Goal: Use online tool/utility: Utilize a website feature to perform a specific function

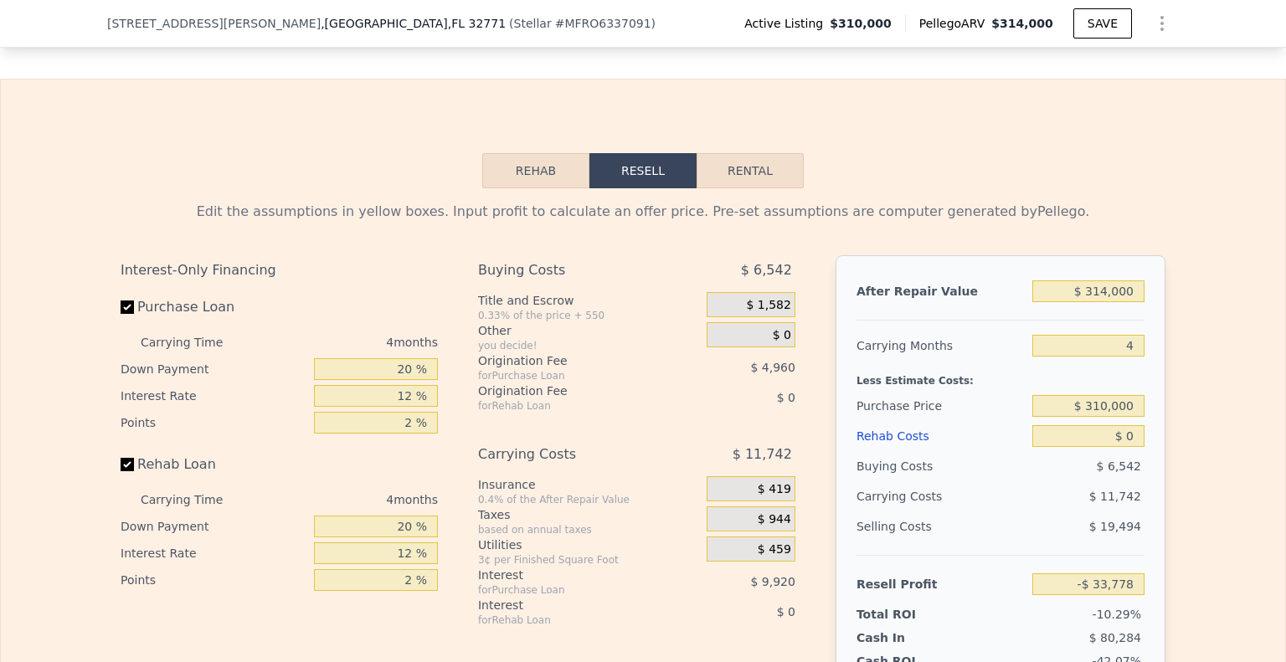
scroll to position [2505, 0]
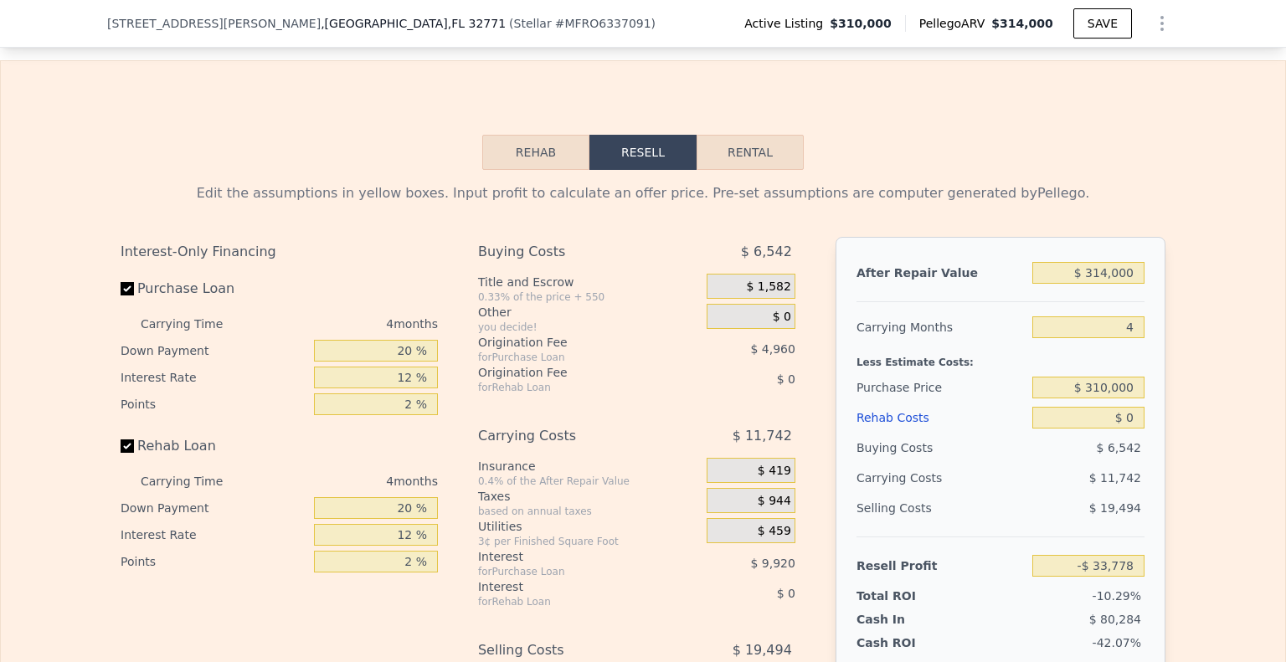
click at [534, 166] on button "Rehab" at bounding box center [535, 152] width 107 height 35
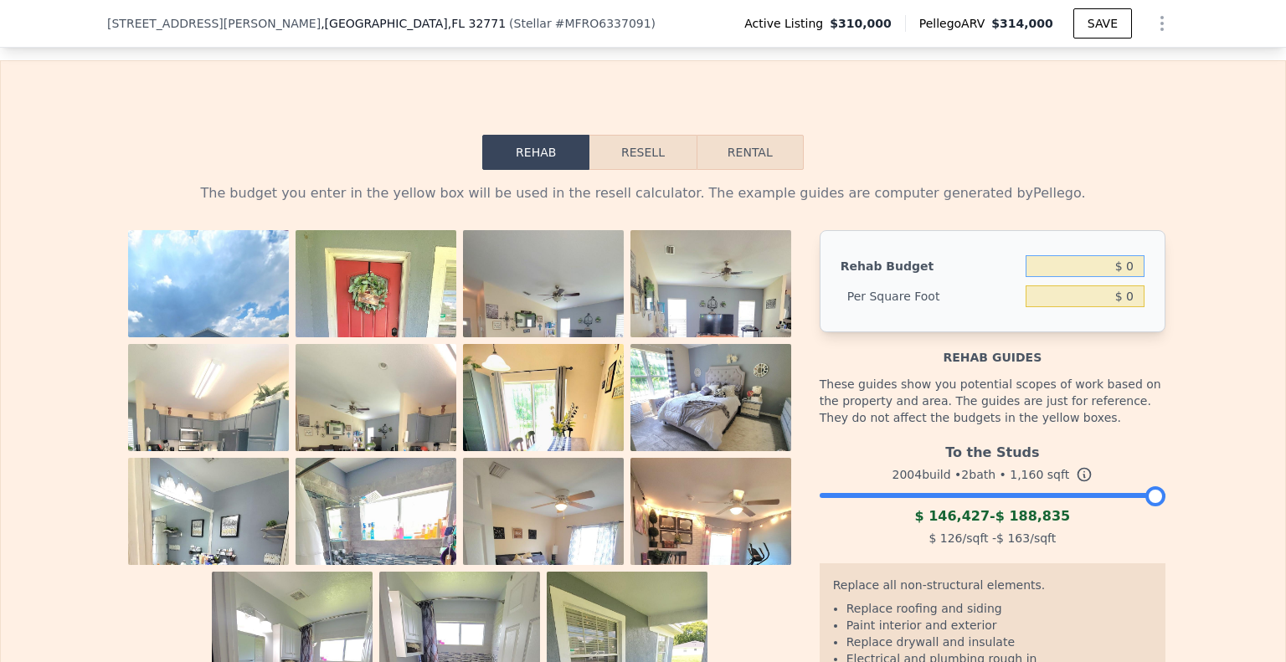
click at [1063, 277] on input "$ 0" at bounding box center [1085, 266] width 119 height 22
type input "$ 10,000"
click at [1179, 340] on div "The budget you enter in the yellow box will be used in the resell calculator. T…" at bounding box center [643, 504] width 1284 height 668
type input "$ 8.62"
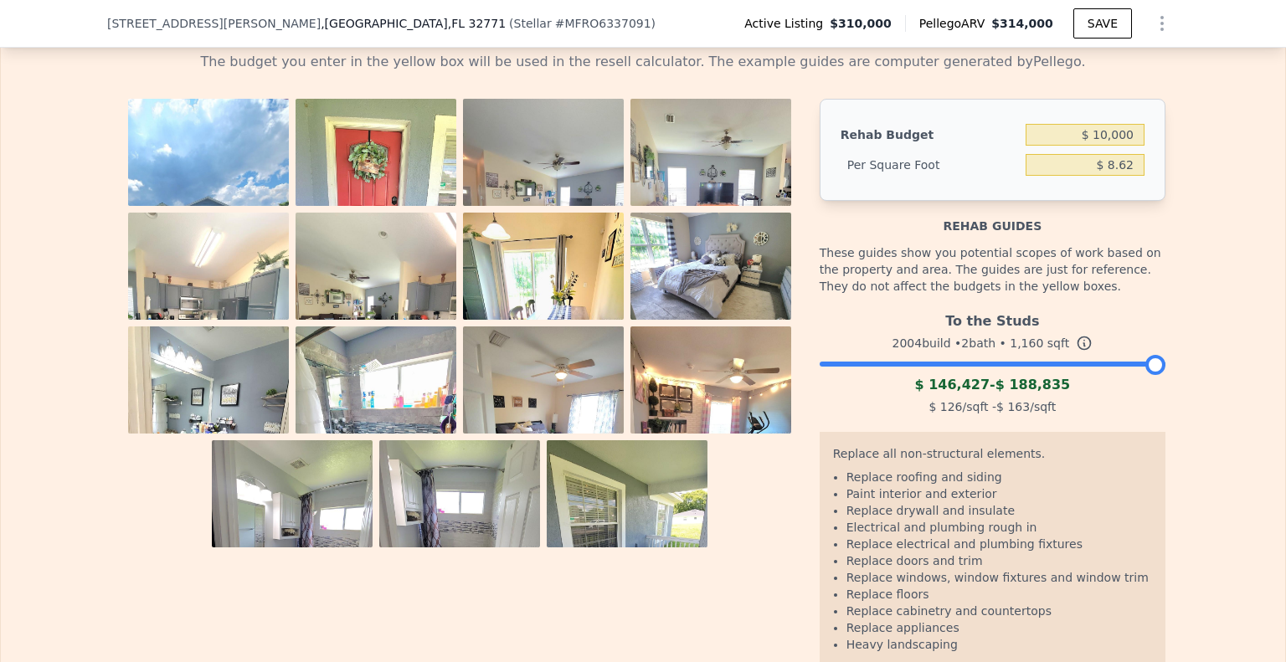
scroll to position [2673, 0]
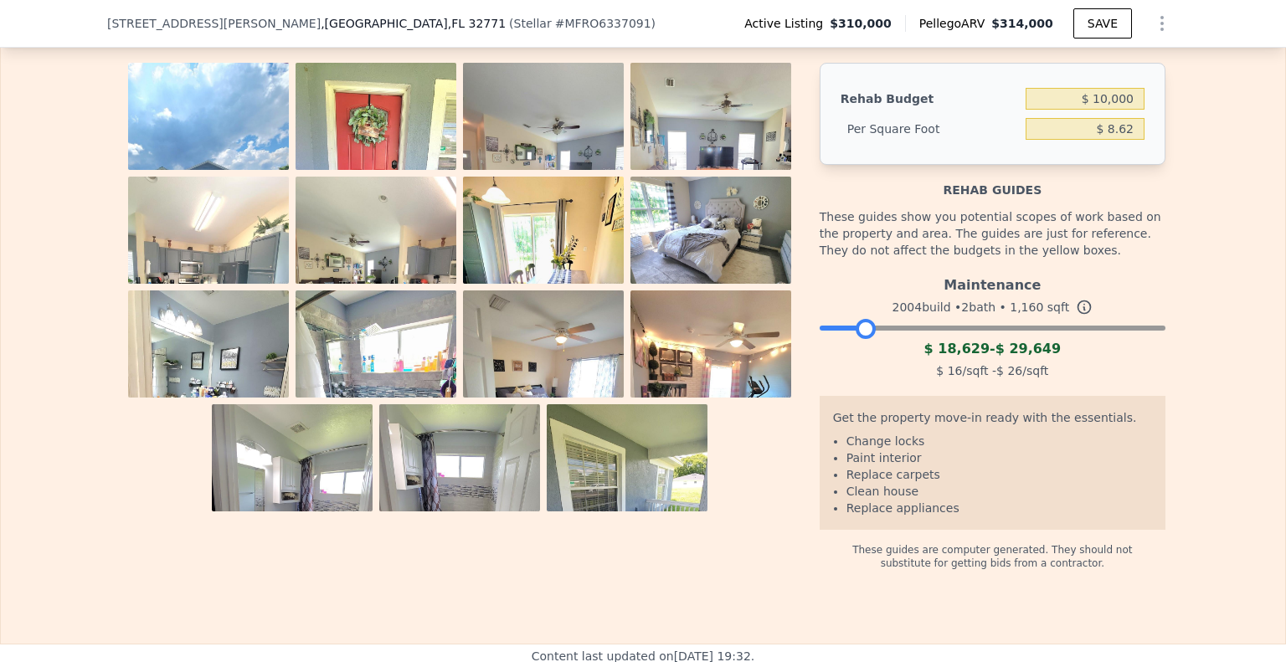
drag, startPoint x: 1140, startPoint y: 345, endPoint x: 852, endPoint y: 344, distance: 288.9
click at [856, 339] on div at bounding box center [866, 329] width 20 height 20
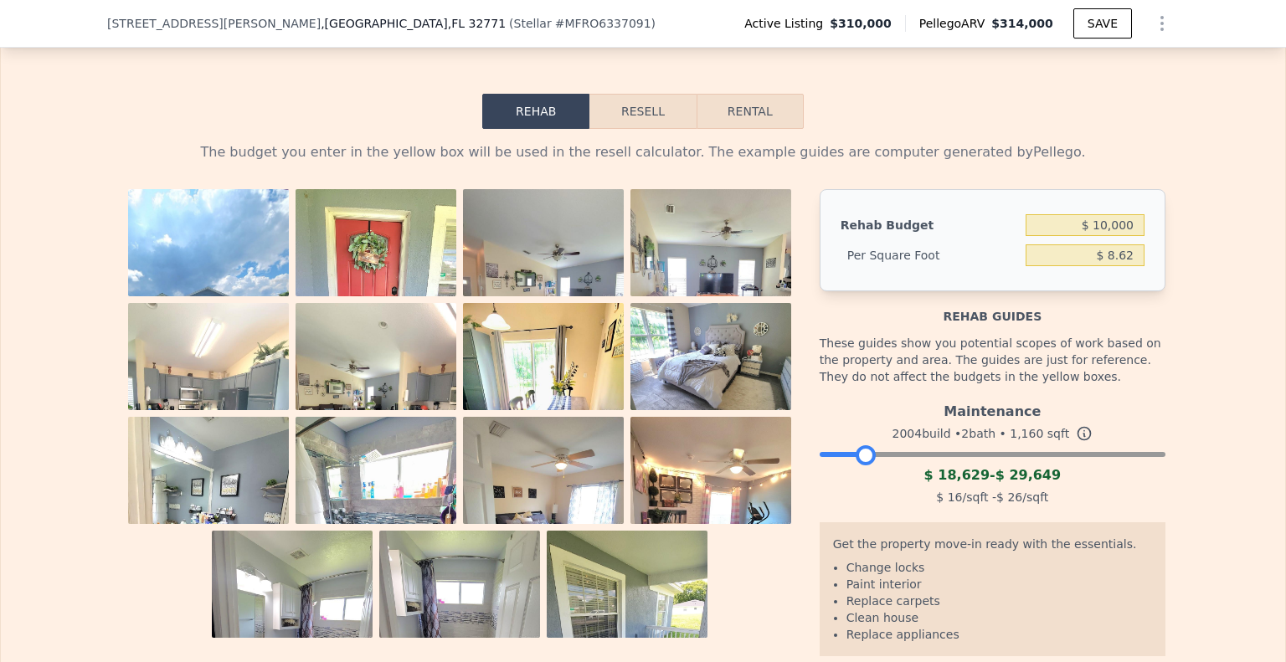
scroll to position [2505, 0]
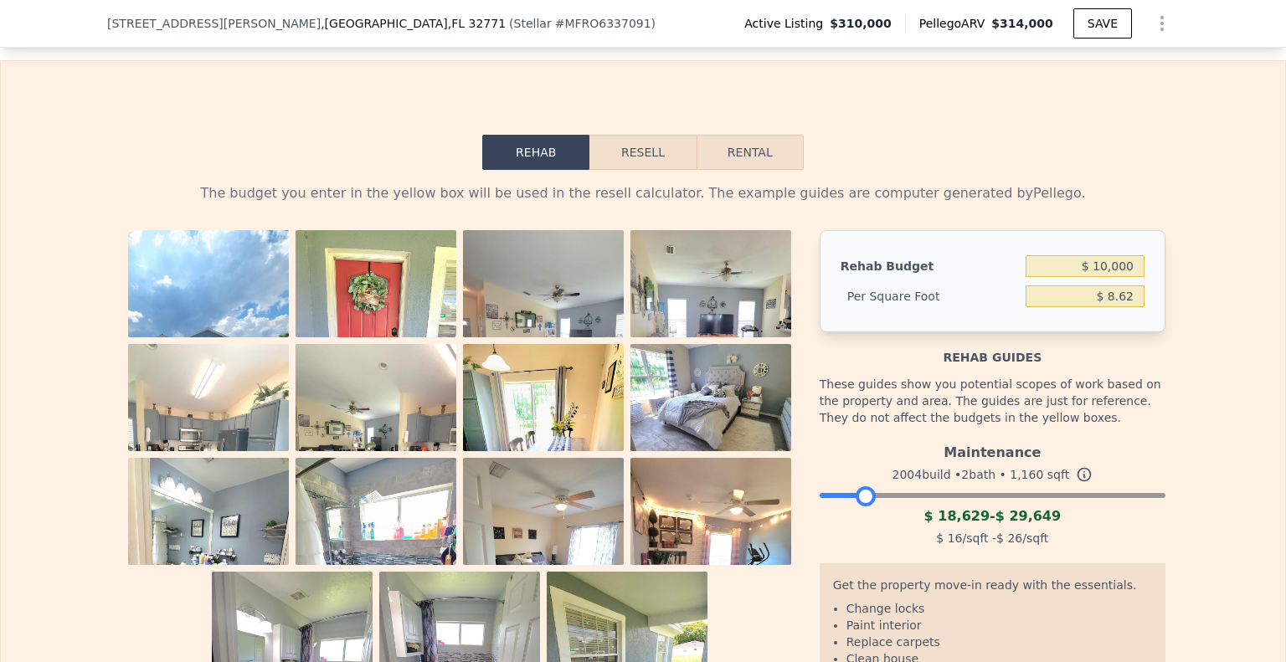
click at [246, 324] on img at bounding box center [208, 321] width 161 height 183
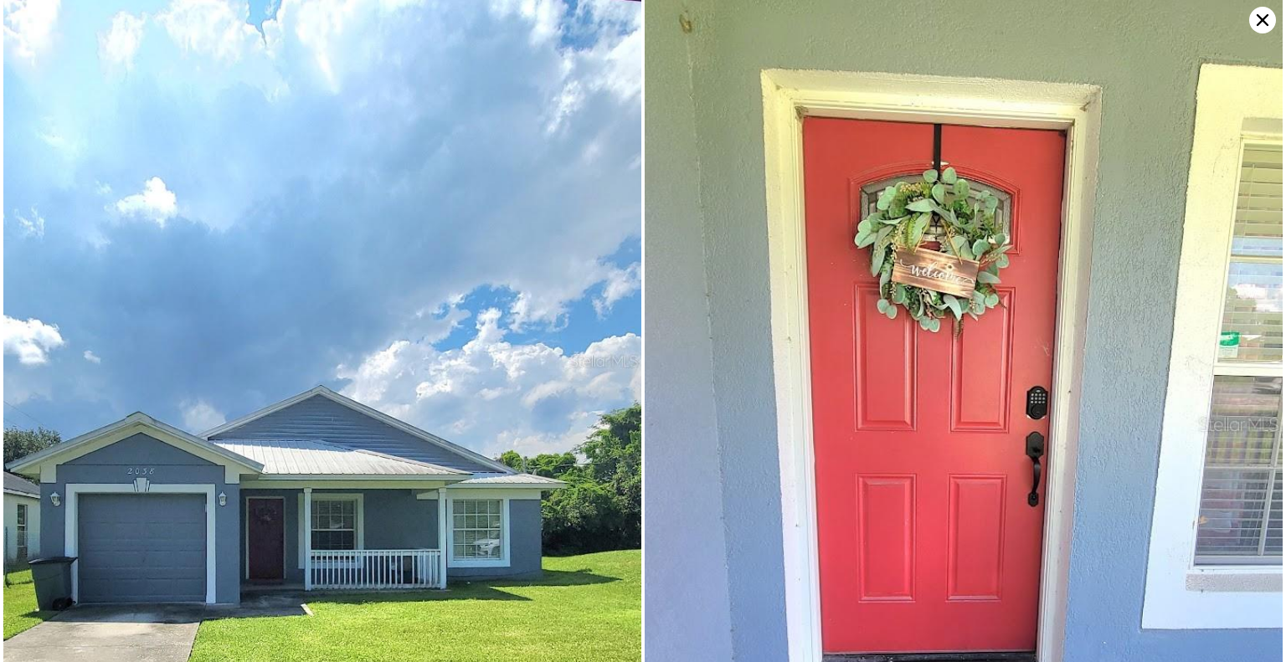
scroll to position [0, 0]
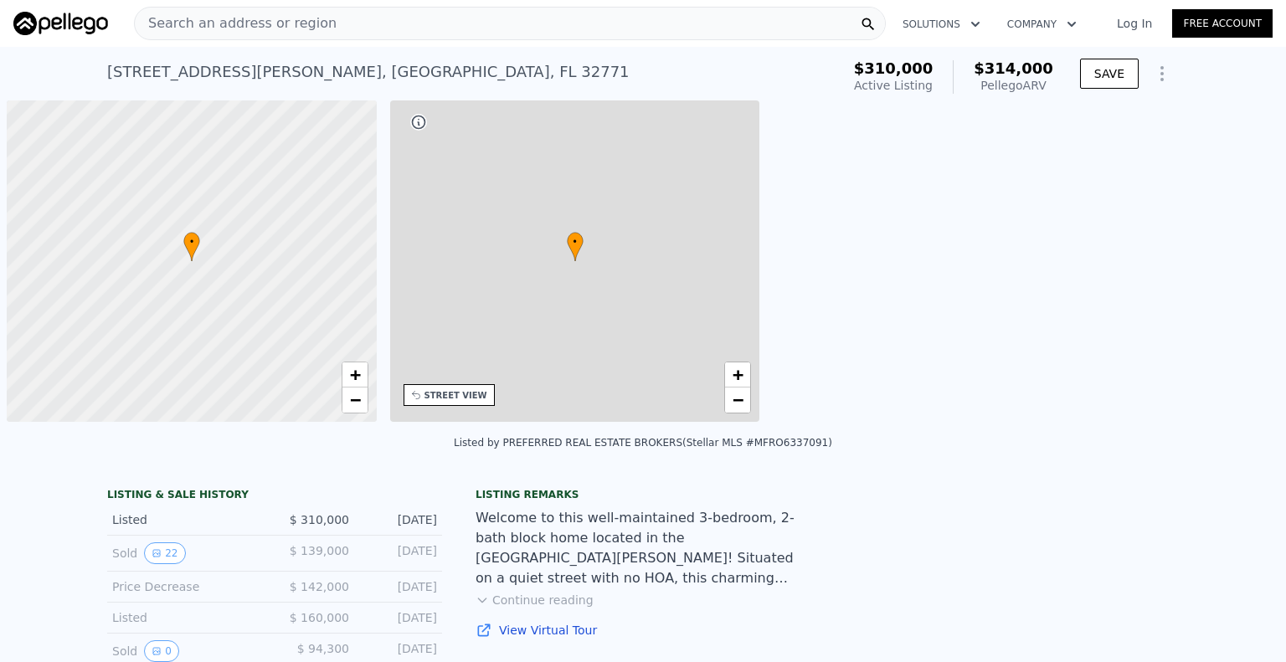
scroll to position [0, 7]
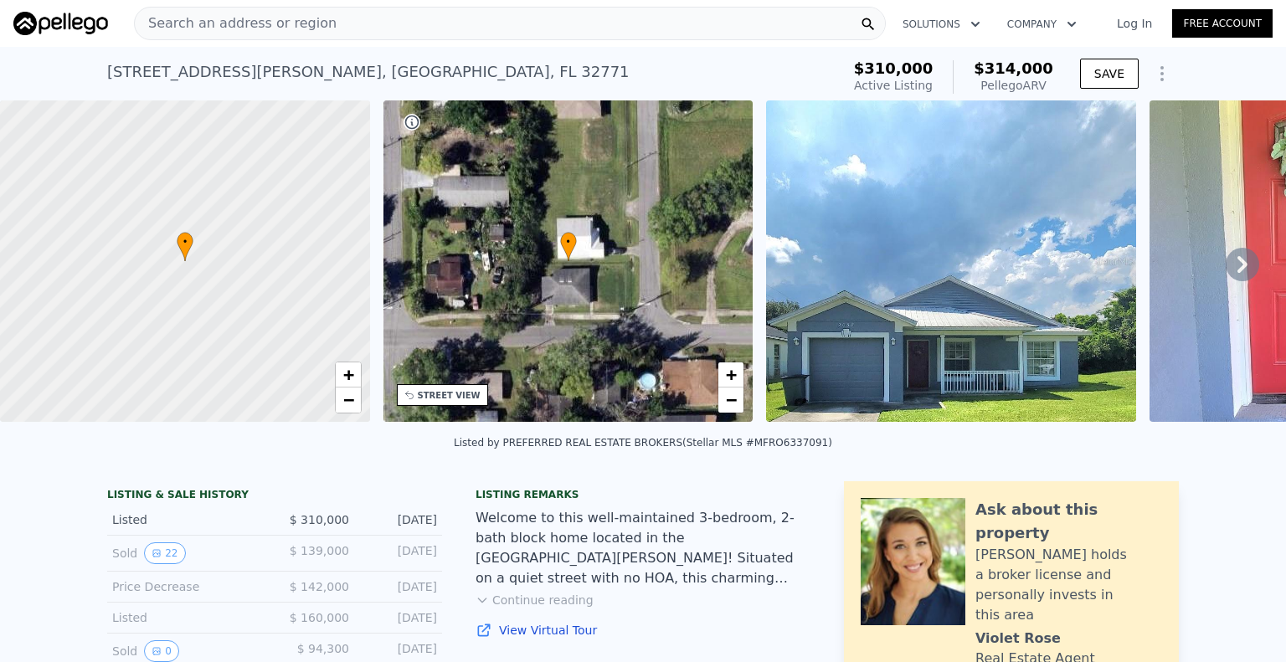
click at [1237, 275] on icon at bounding box center [1242, 264] width 33 height 33
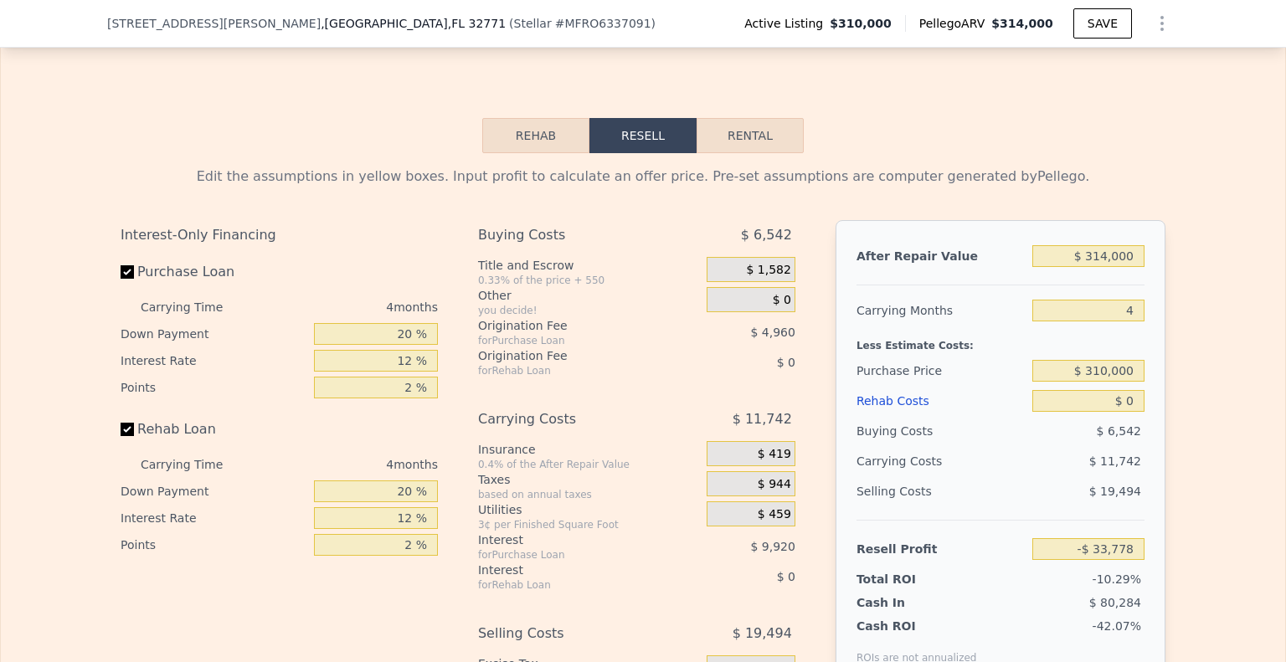
scroll to position [2505, 0]
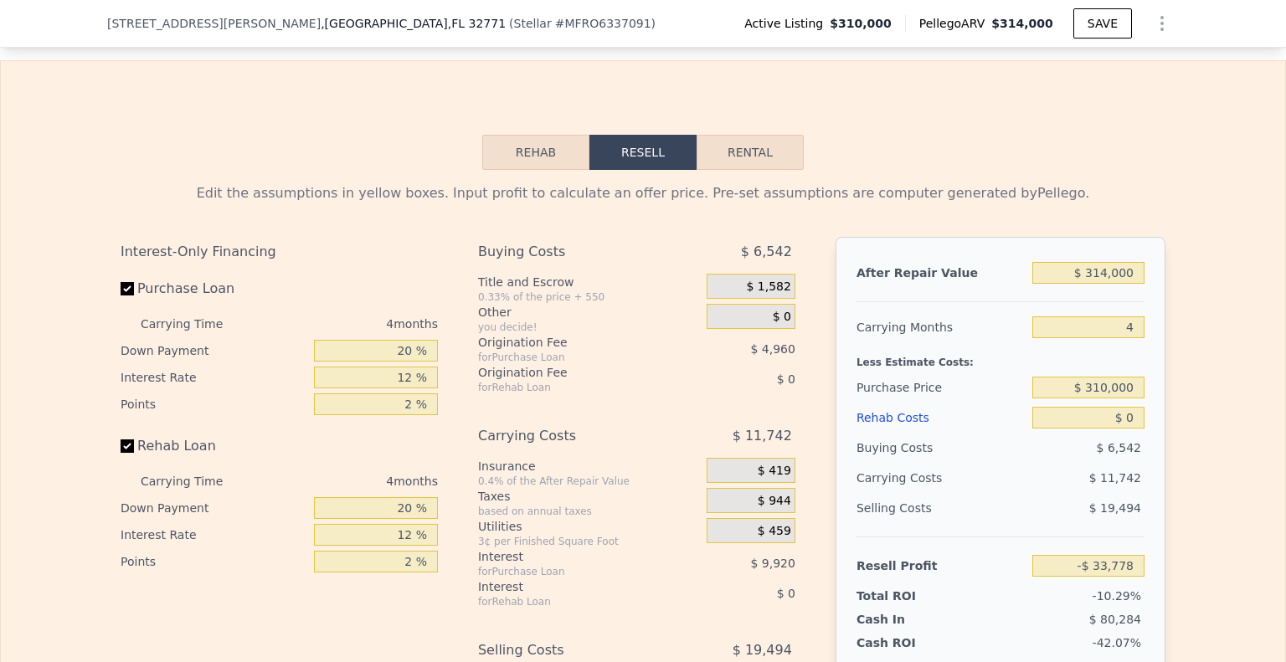
click at [737, 163] on button "Rental" at bounding box center [750, 152] width 107 height 35
select select "30"
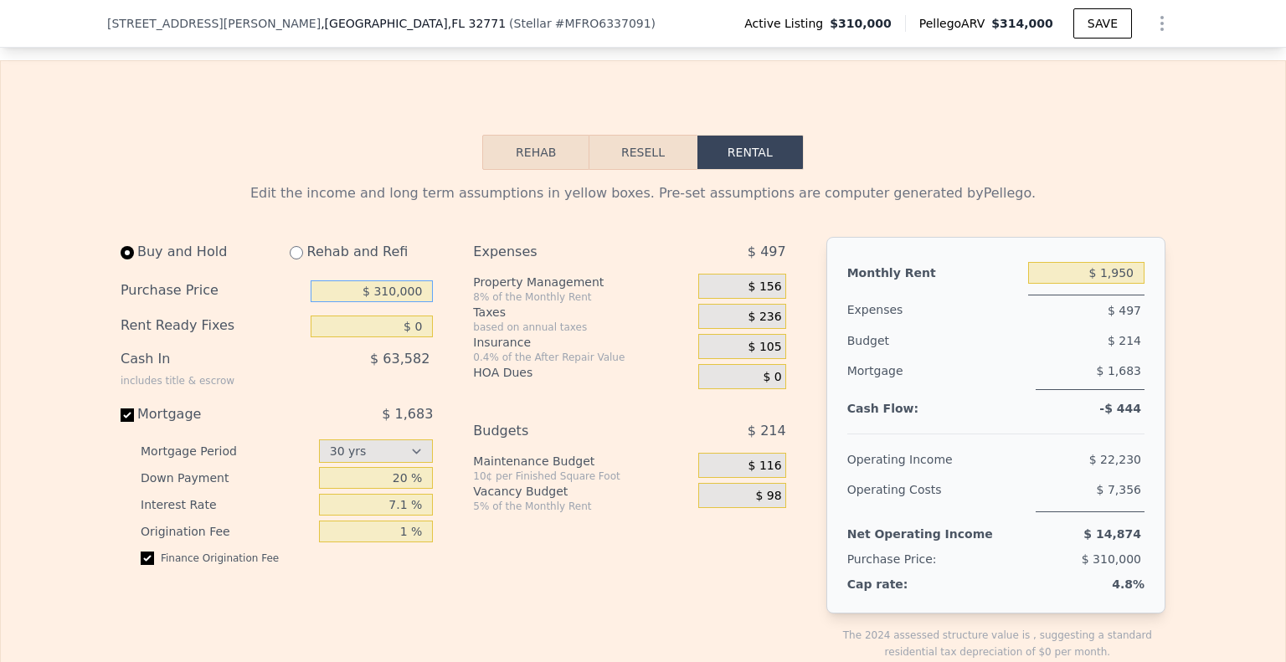
click at [366, 302] on input "$ 310,000" at bounding box center [372, 291] width 122 height 22
click at [352, 302] on input "$ 310,000" at bounding box center [372, 291] width 122 height 22
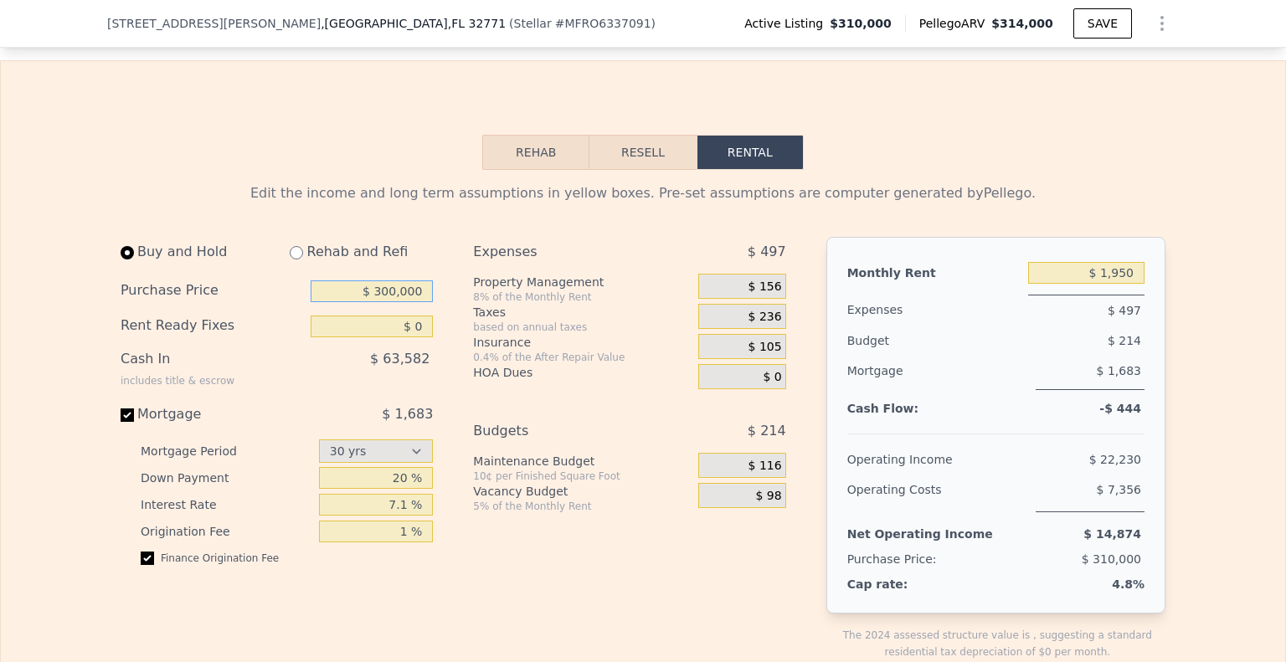
type input "$ 300,000"
click at [647, 321] on div "Taxes" at bounding box center [582, 312] width 219 height 17
click at [373, 337] on input "$ 0" at bounding box center [372, 327] width 122 height 22
type input "$ 10,000"
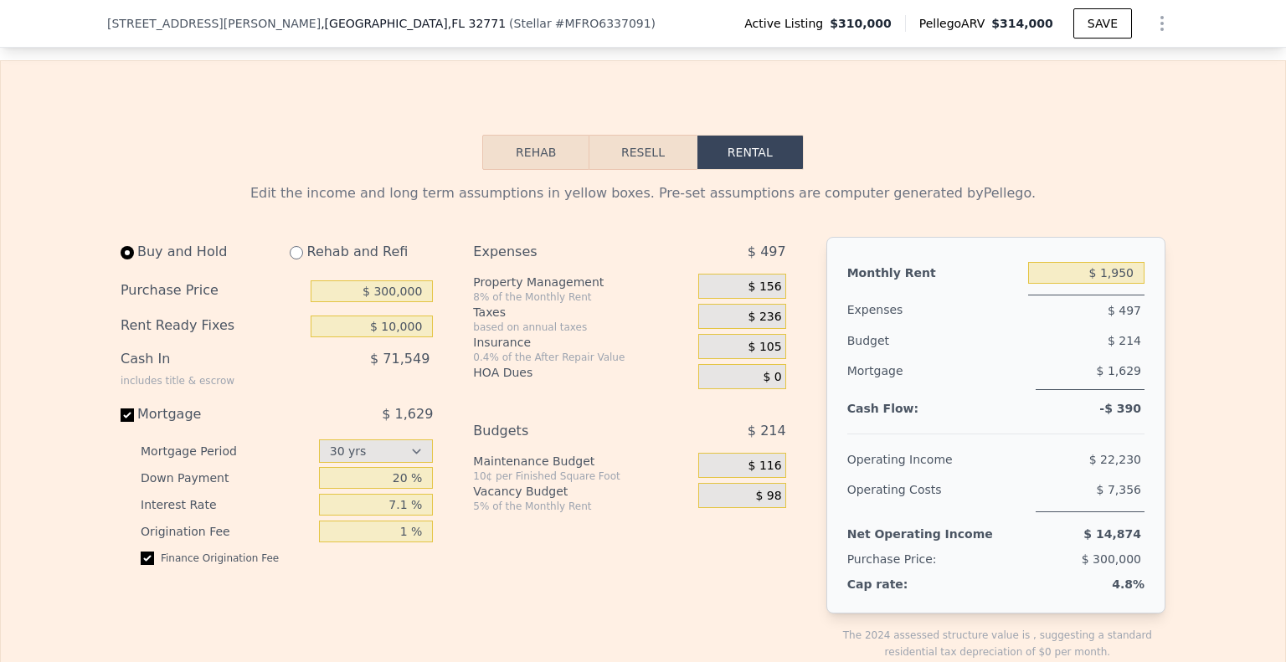
click at [649, 321] on div "Taxes" at bounding box center [582, 312] width 219 height 17
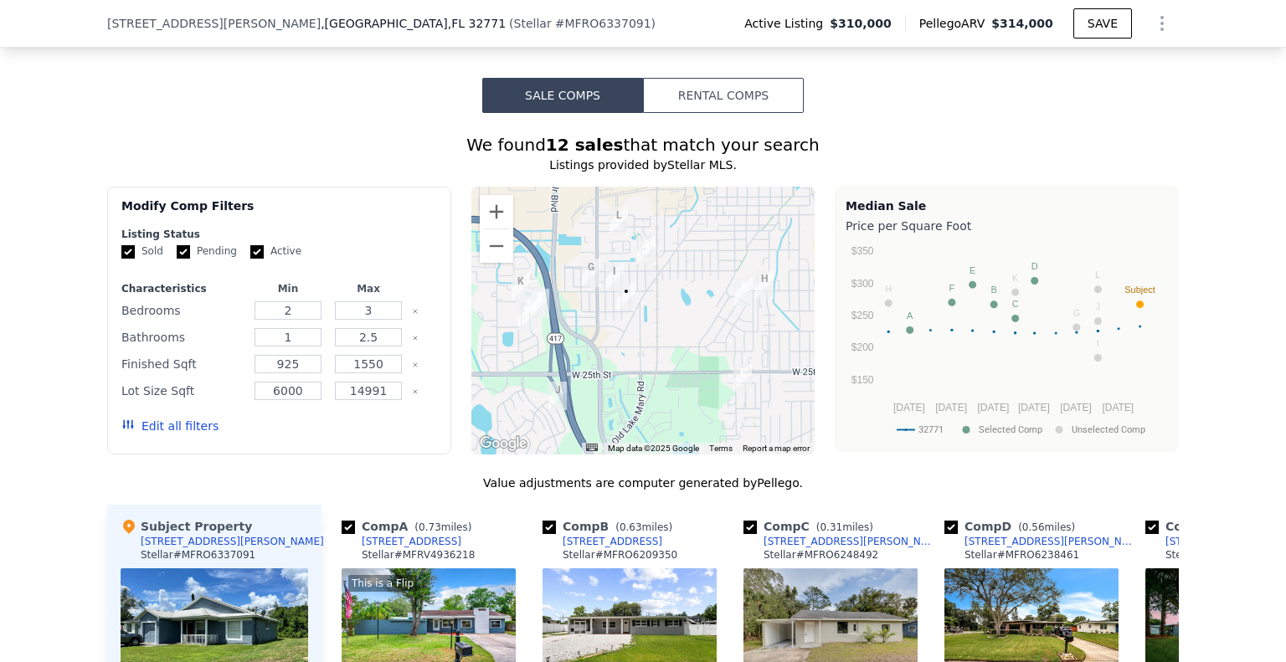
scroll to position [2589, 0]
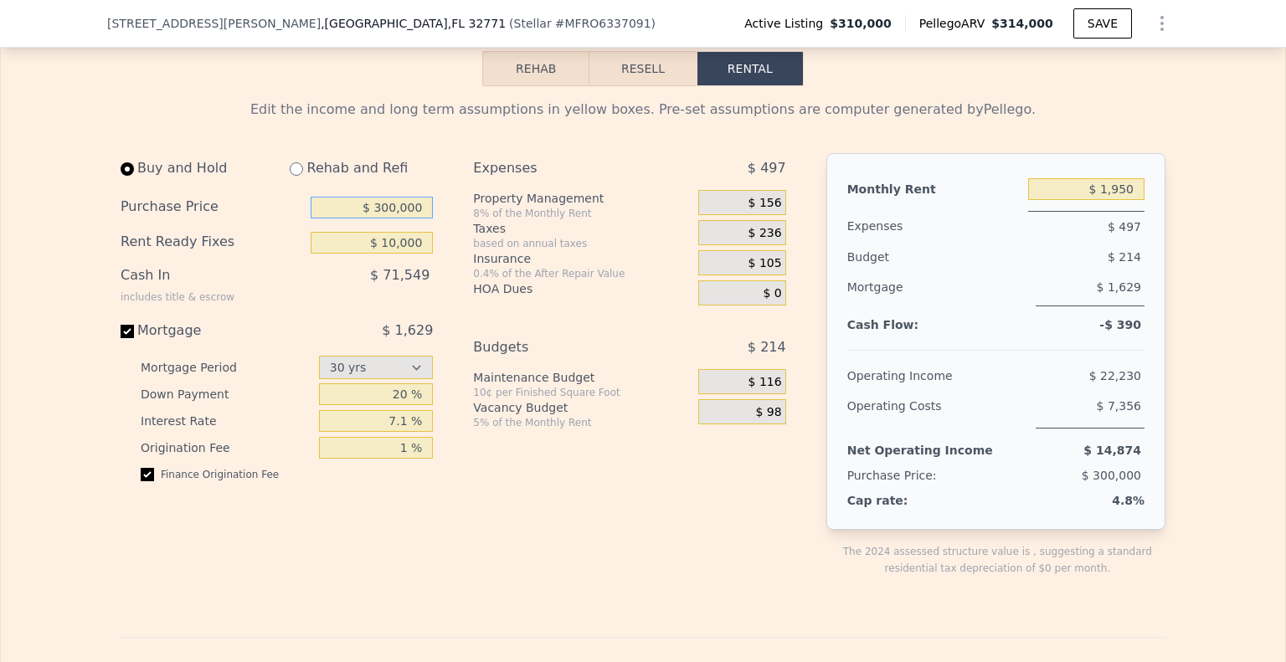
click at [352, 219] on input "$ 300,000" at bounding box center [372, 208] width 122 height 22
type input "$ 285,000"
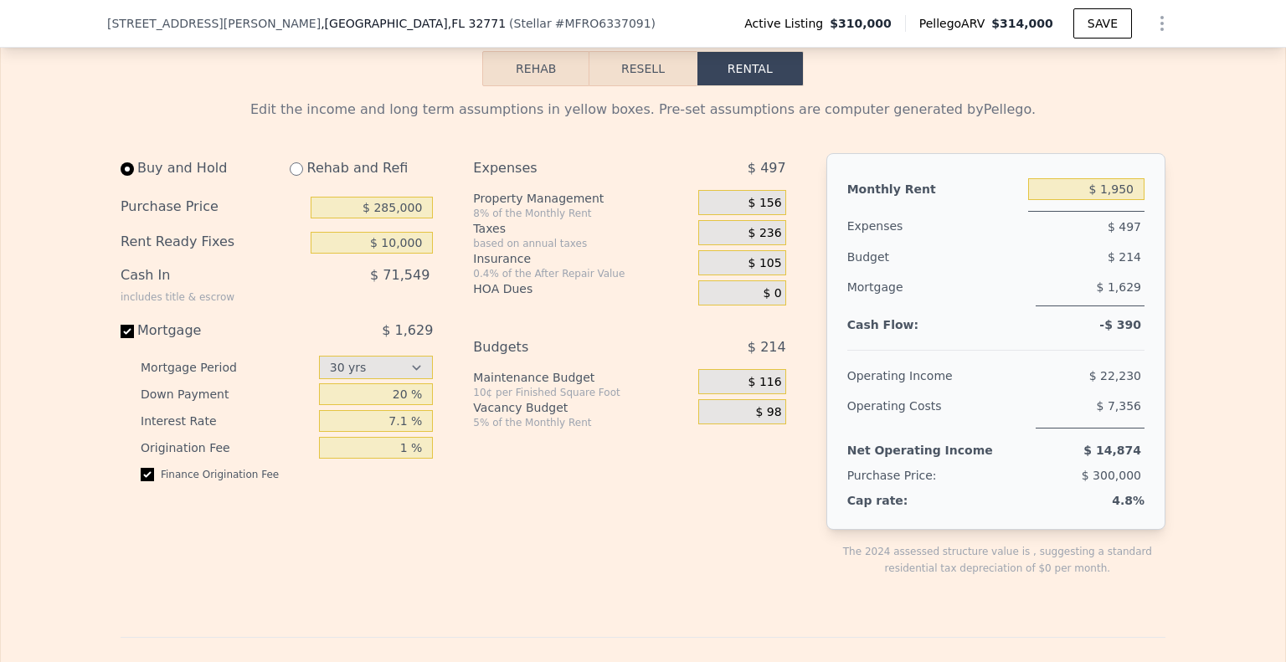
click at [590, 346] on div "Expenses $ 497 Property Management 8% of the Monthly Rent $ 156 Taxes based on …" at bounding box center [636, 378] width 326 height 450
click at [404, 379] on select "15 yrs 30 yrs" at bounding box center [376, 367] width 115 height 23
click at [319, 373] on select "15 yrs 30 yrs" at bounding box center [376, 367] width 115 height 23
click at [629, 463] on div "Expenses $ 497 Property Management 8% of the Monthly Rent $ 156 Taxes based on …" at bounding box center [636, 378] width 326 height 450
click at [424, 388] on div "Buy and Hold Rehab and Refi Purchase Price $ 285,000 Rent Ready Fixes $ 10,000 …" at bounding box center [284, 378] width 326 height 450
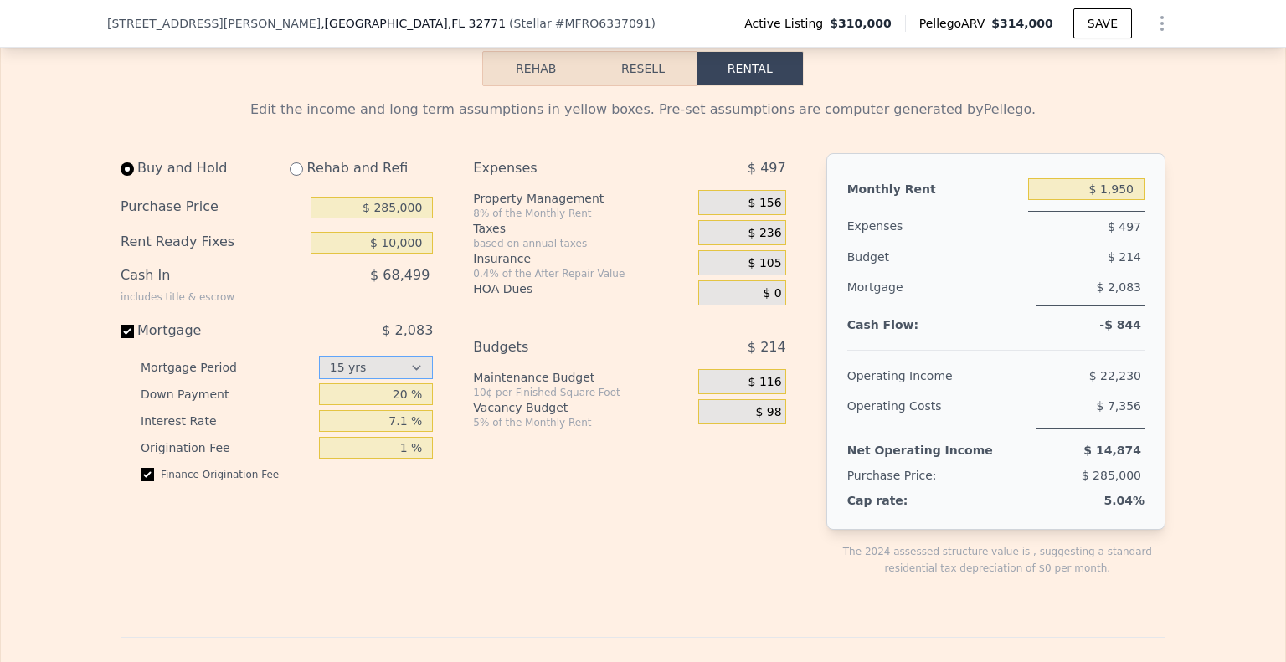
click at [419, 379] on select "15 yrs 30 yrs" at bounding box center [376, 367] width 115 height 23
select select "30"
click at [319, 373] on select "15 yrs 30 yrs" at bounding box center [376, 367] width 115 height 23
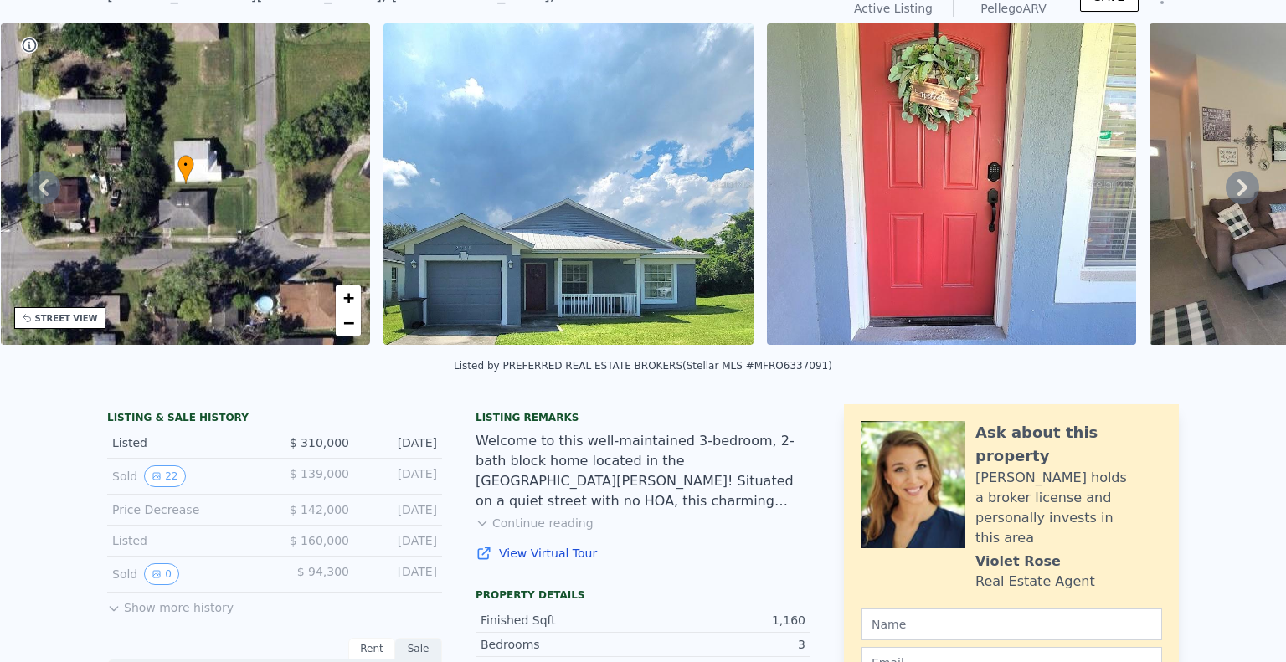
scroll to position [0, 0]
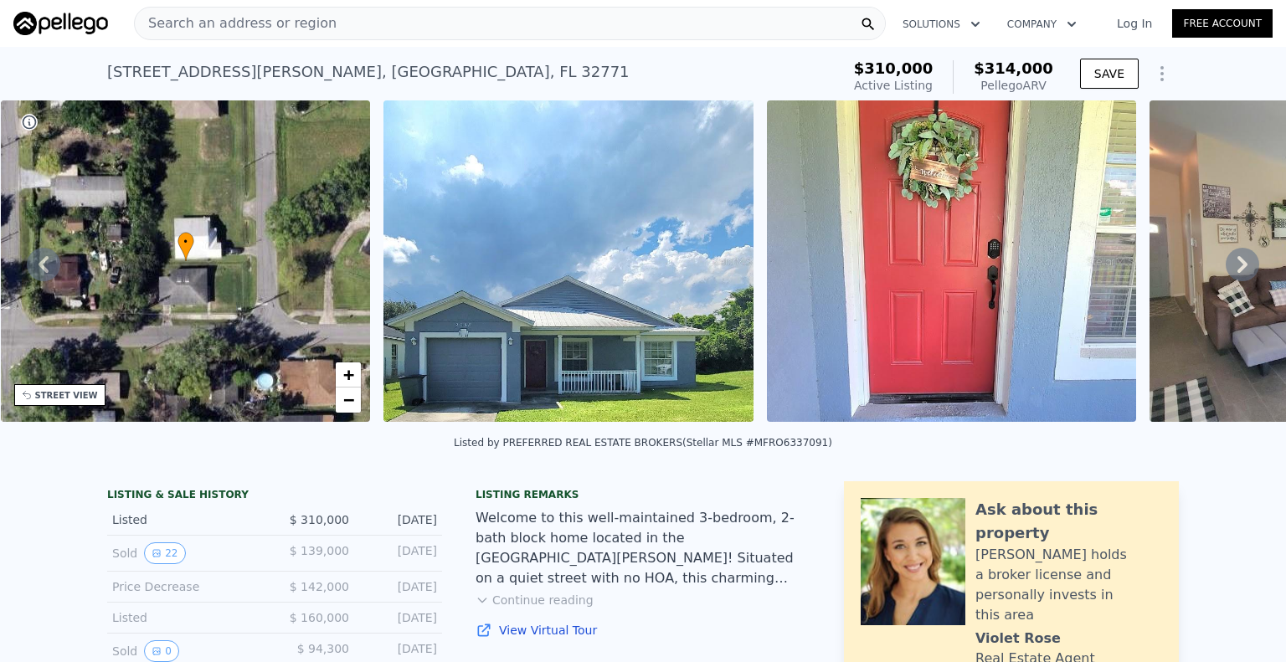
click at [343, 22] on div "Search an address or region" at bounding box center [510, 23] width 752 height 33
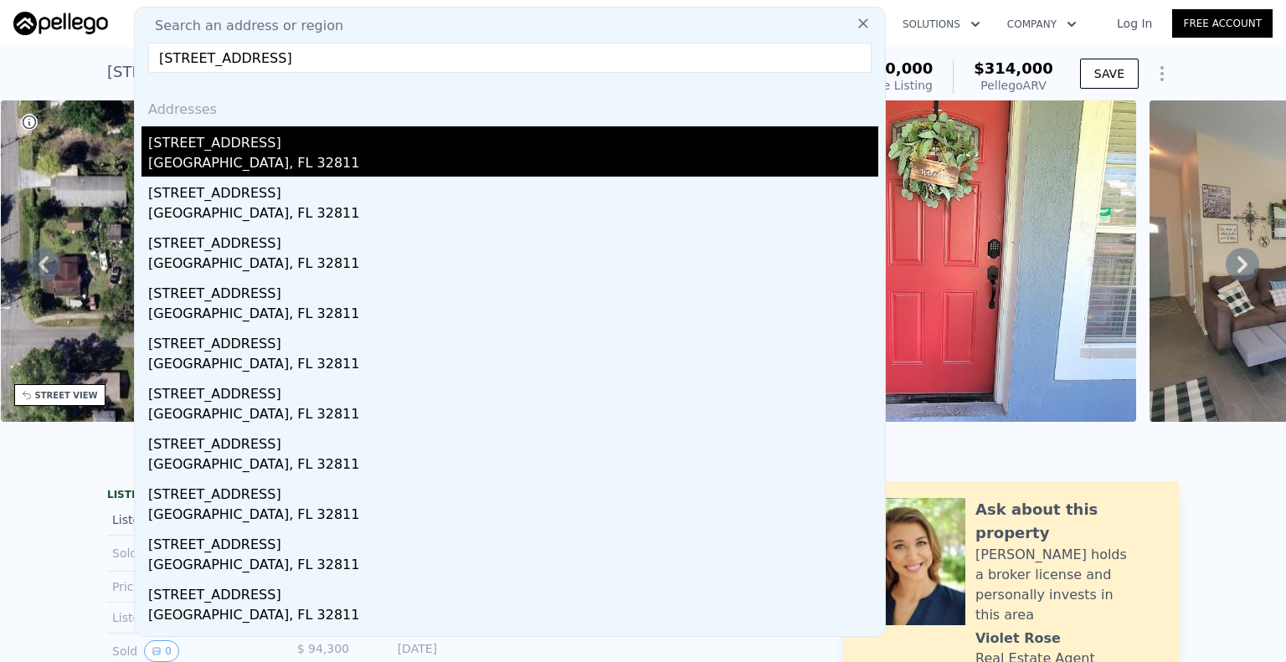
type input "[STREET_ADDRESS]"
click at [243, 152] on div "[STREET_ADDRESS]" at bounding box center [513, 139] width 730 height 27
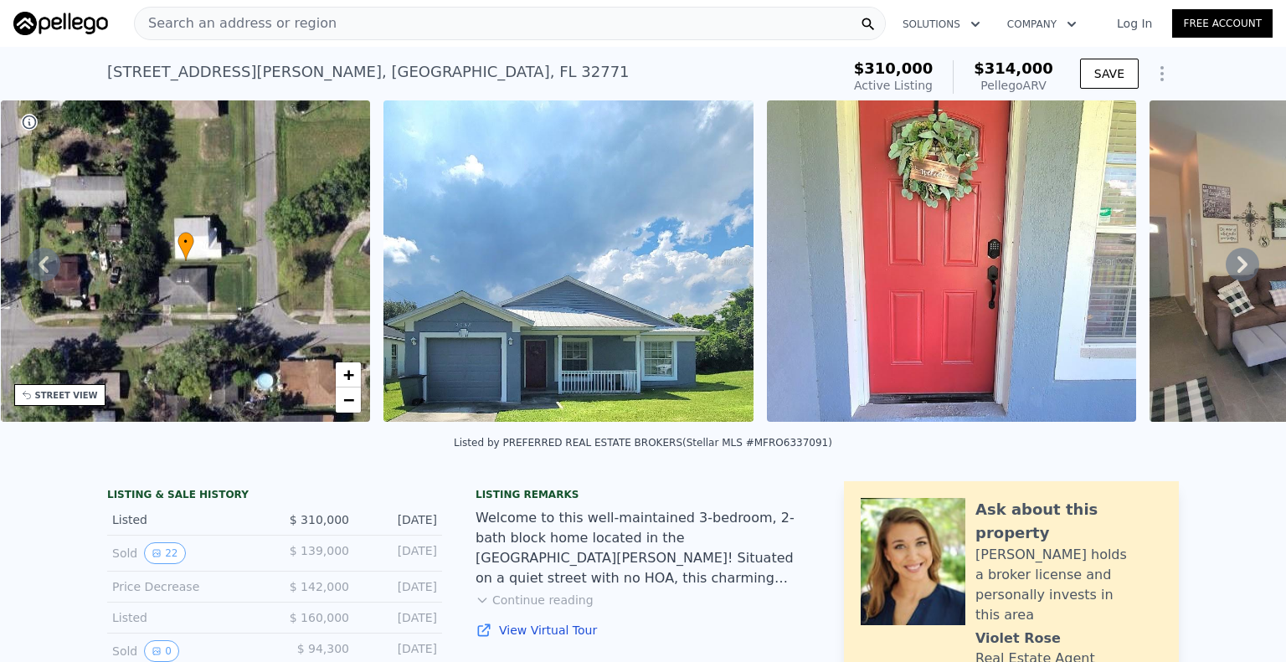
type input "3"
type input "2"
type input "974"
type input "1449"
type input "6600"
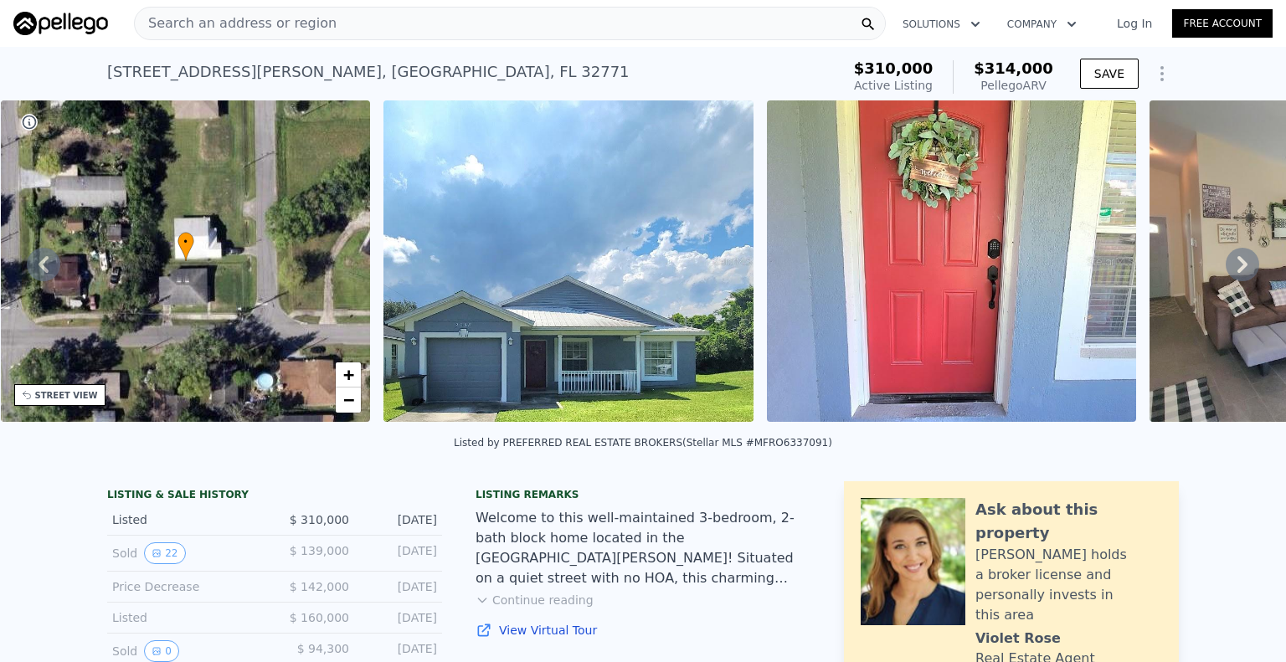
type input "10882"
type input "$ 1,700"
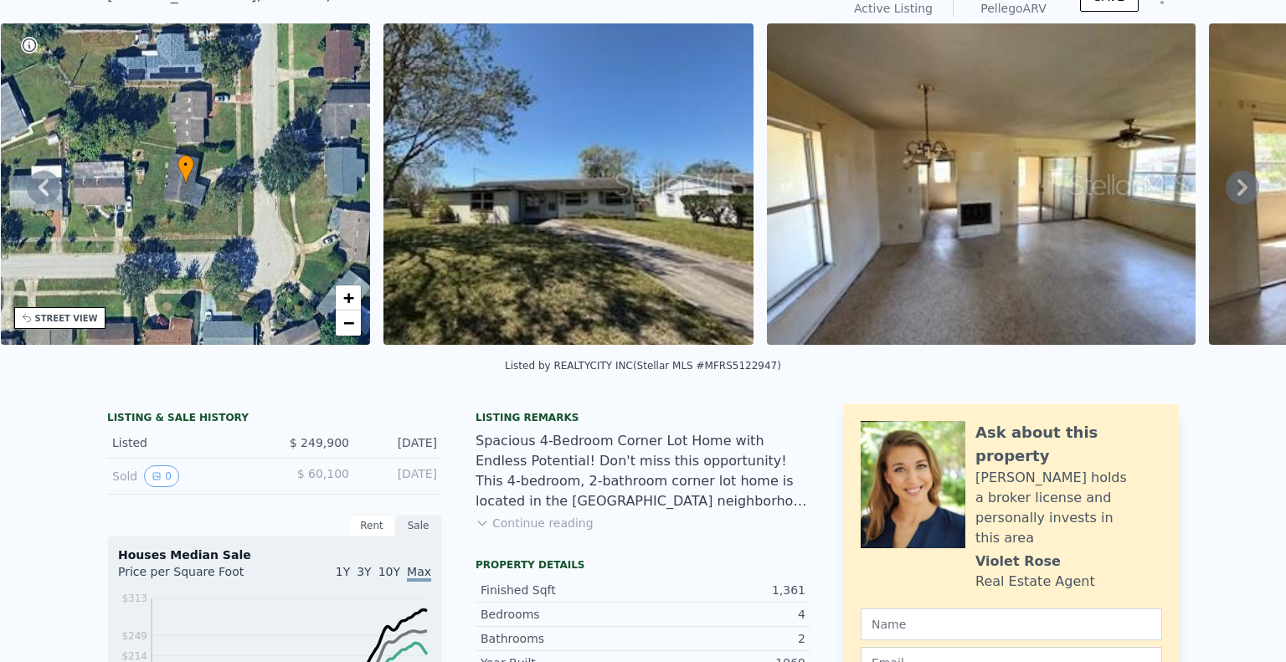
scroll to position [6, 0]
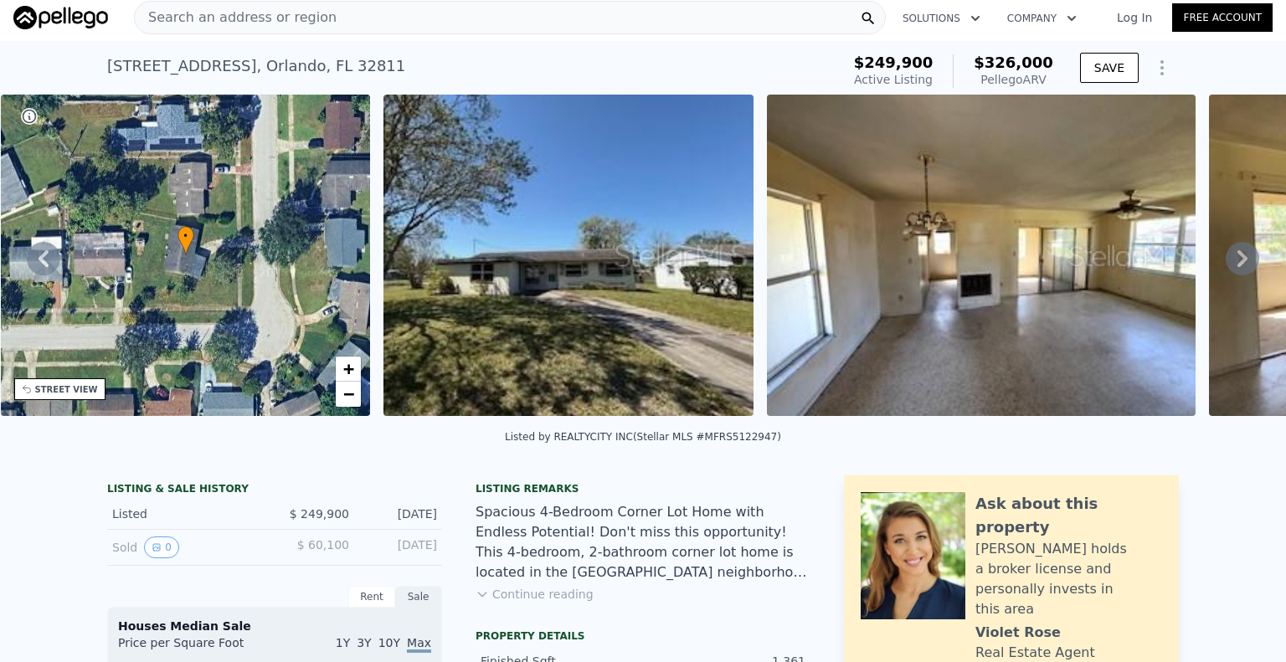
click at [1237, 264] on icon at bounding box center [1242, 258] width 10 height 17
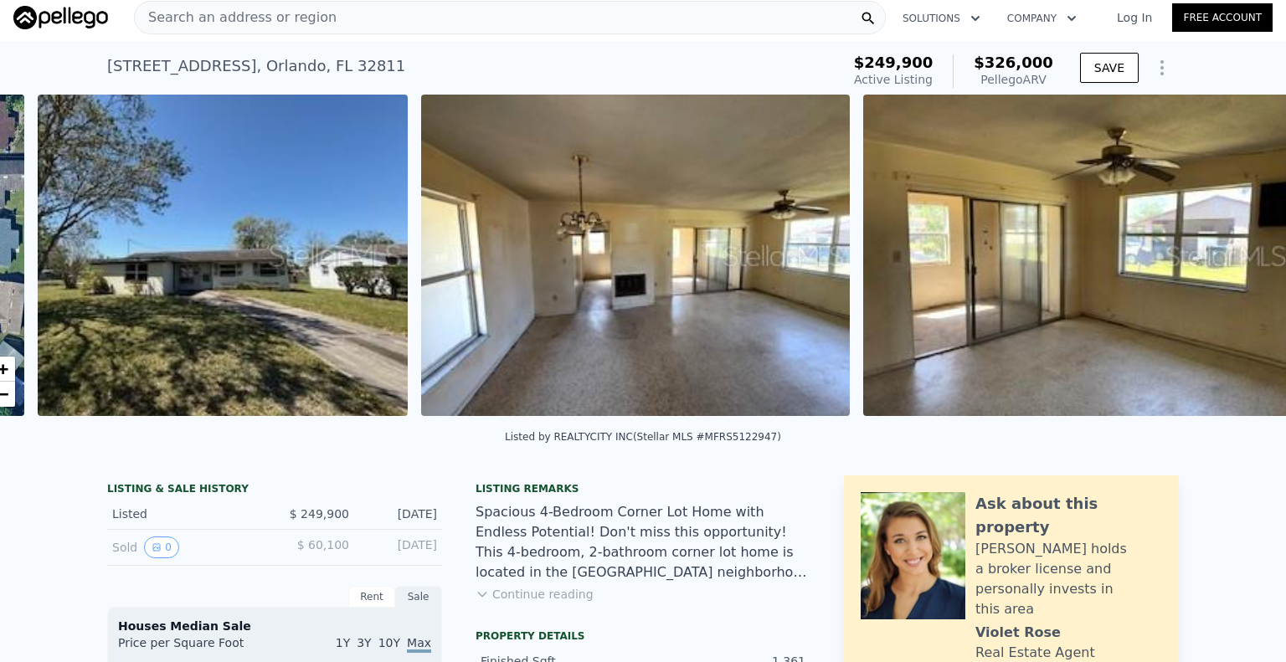
scroll to position [0, 766]
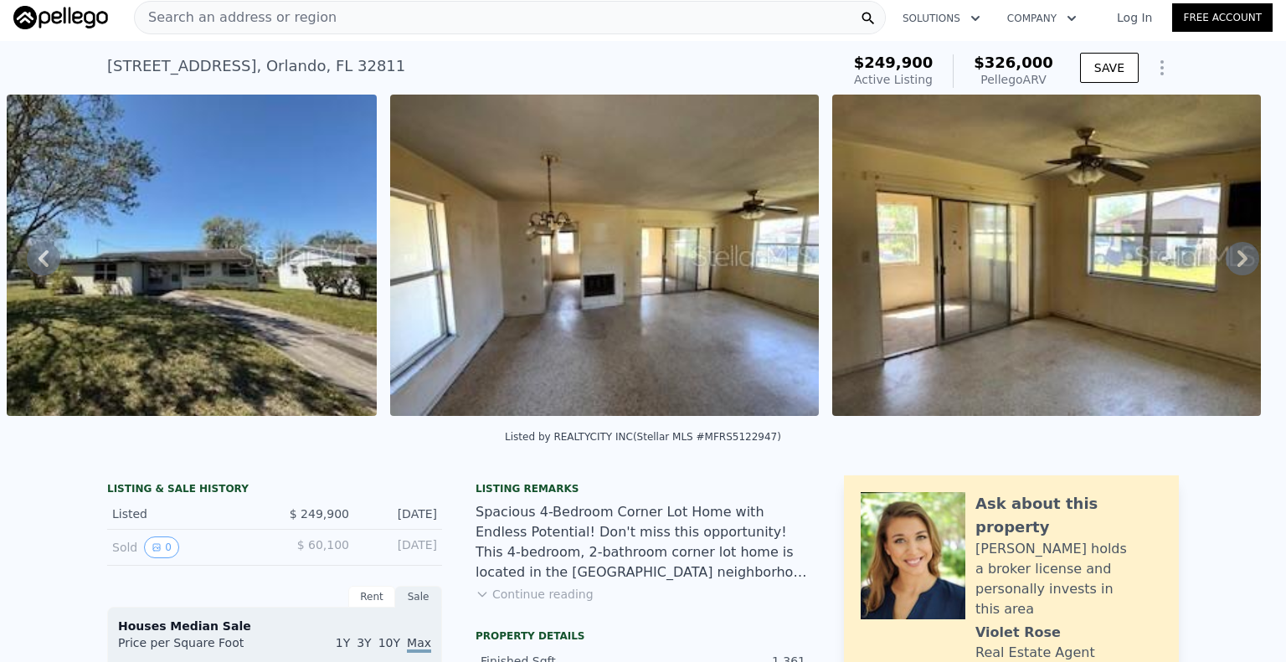
click at [1237, 264] on icon at bounding box center [1242, 258] width 10 height 17
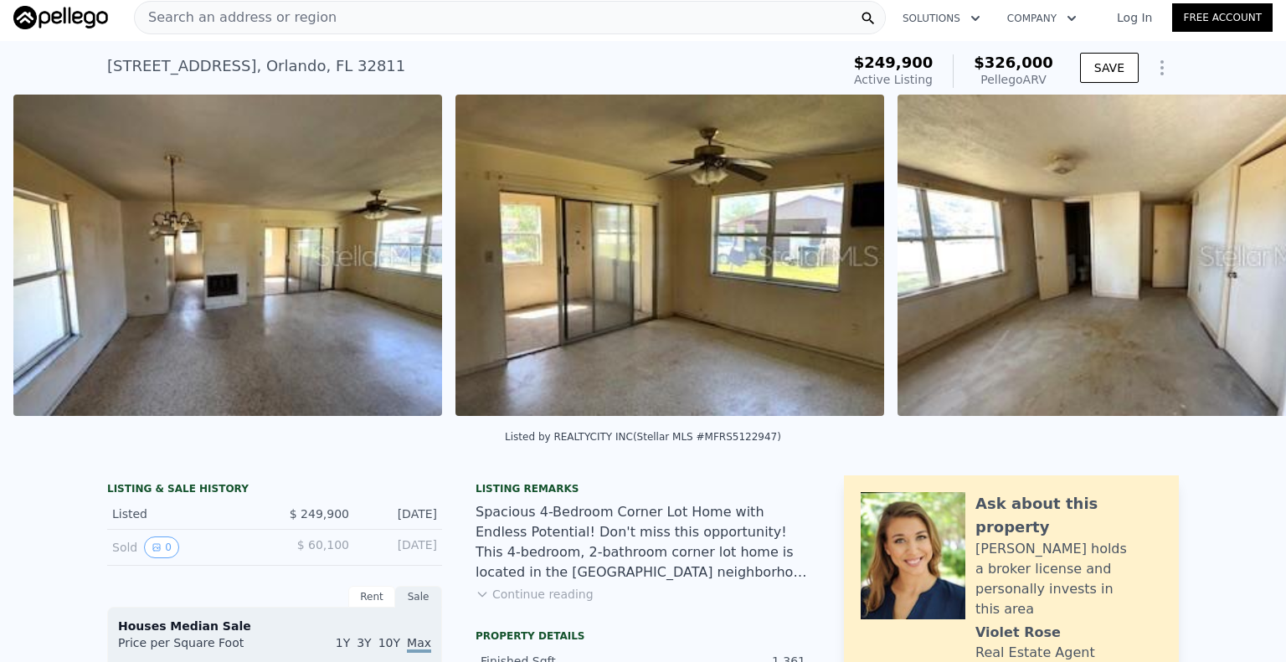
scroll to position [0, 1149]
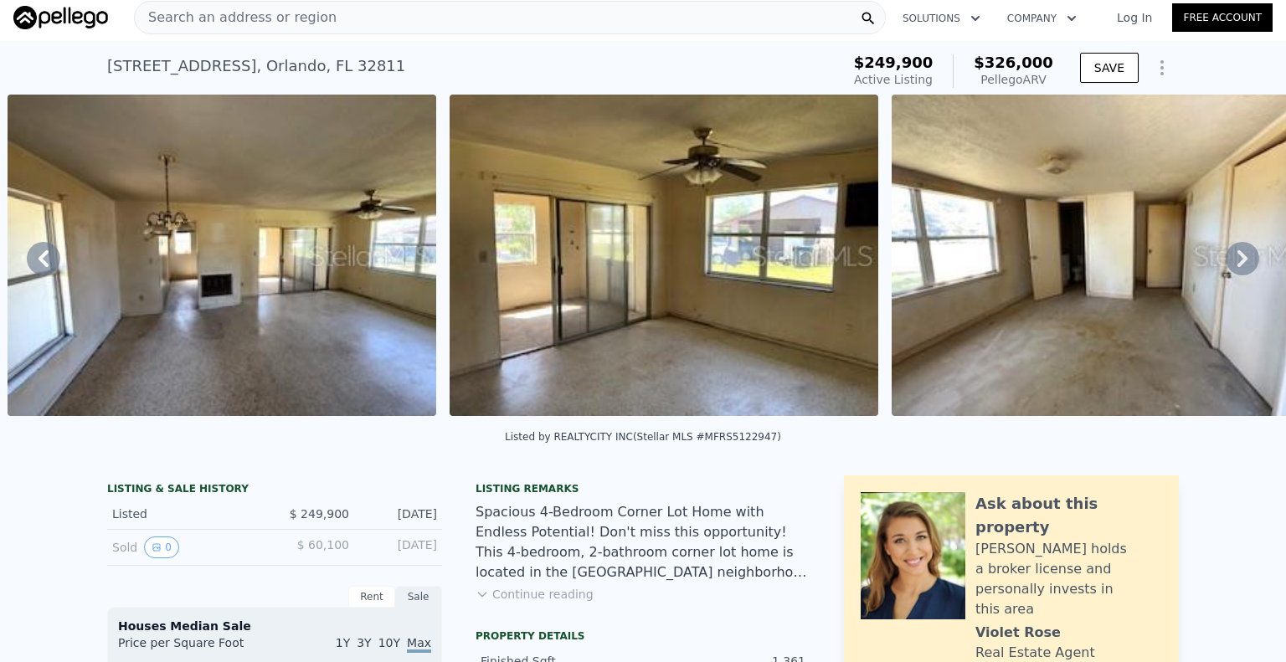
click at [1237, 264] on icon at bounding box center [1242, 258] width 10 height 17
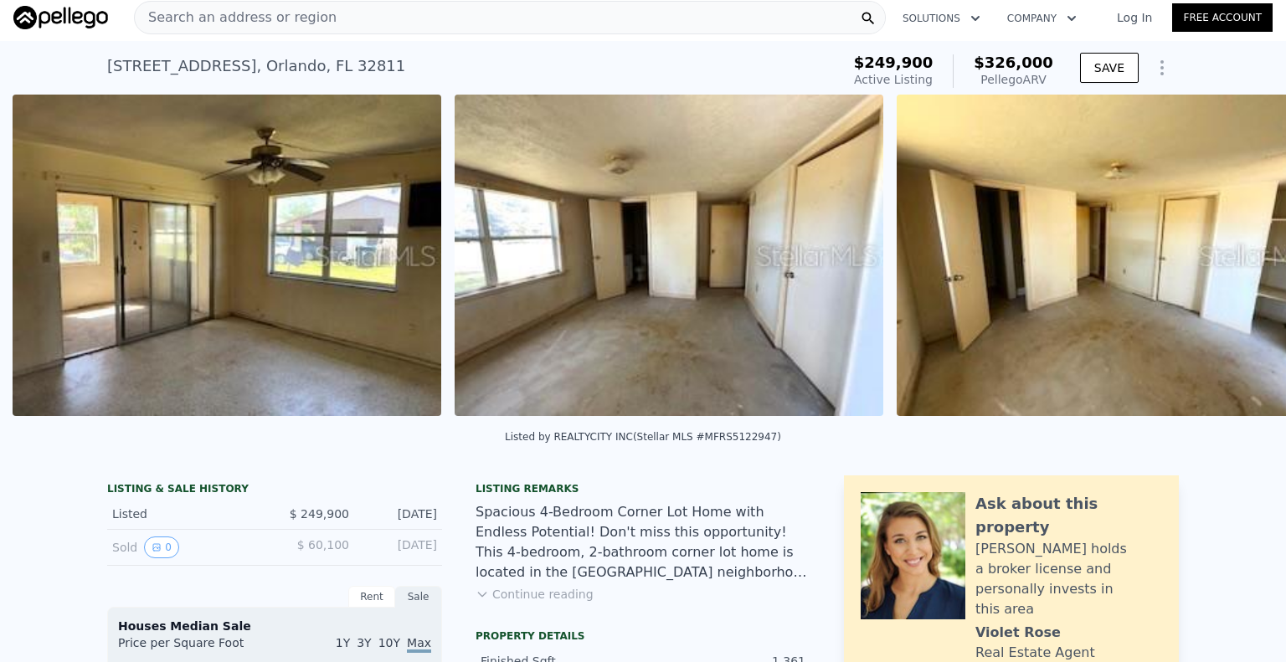
scroll to position [0, 1591]
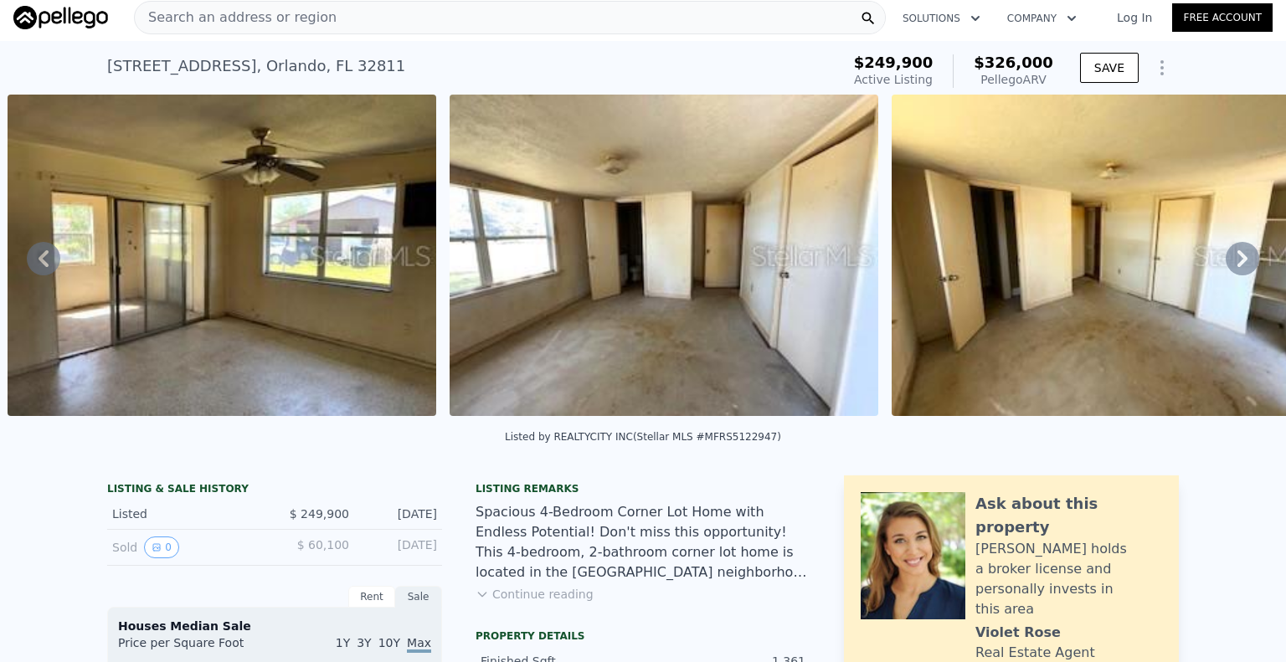
click at [1228, 264] on icon at bounding box center [1242, 258] width 33 height 33
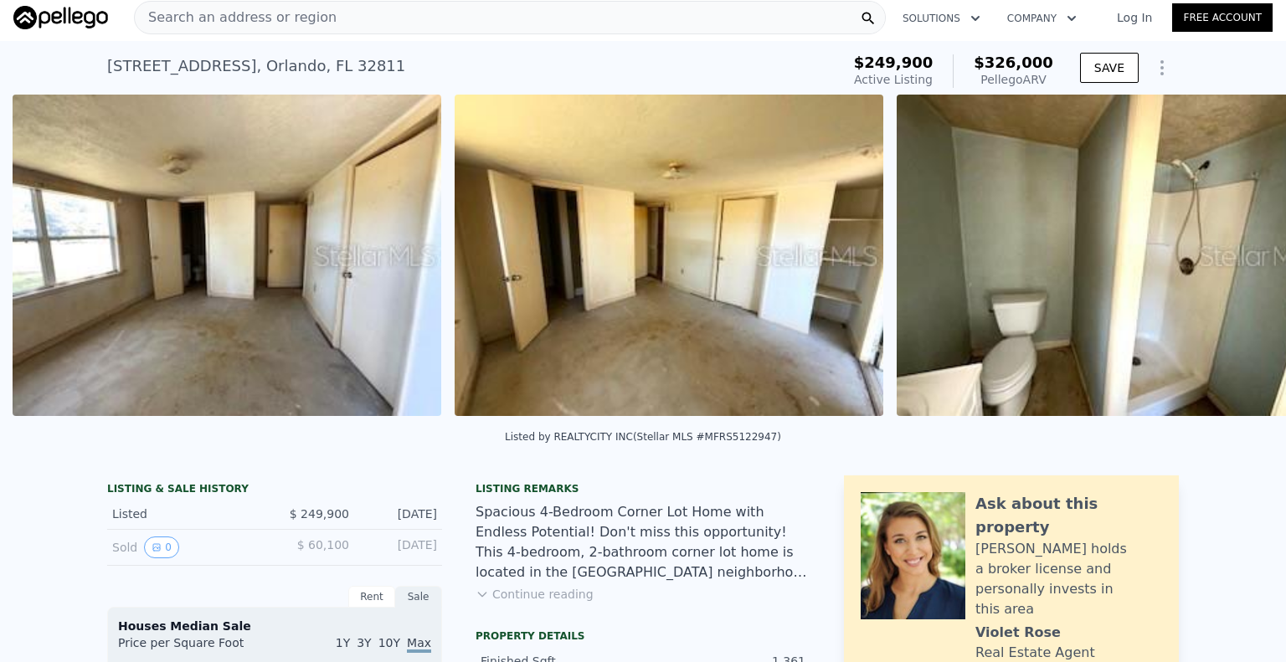
scroll to position [0, 2033]
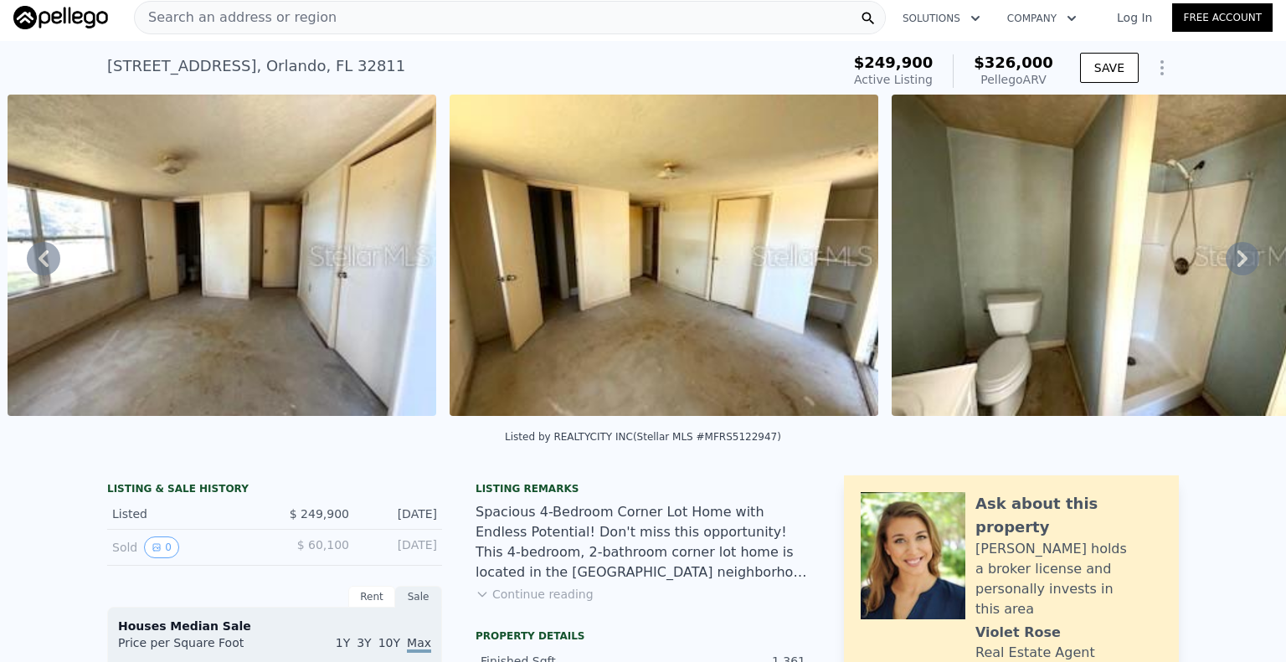
click at [1226, 264] on icon at bounding box center [1242, 258] width 33 height 33
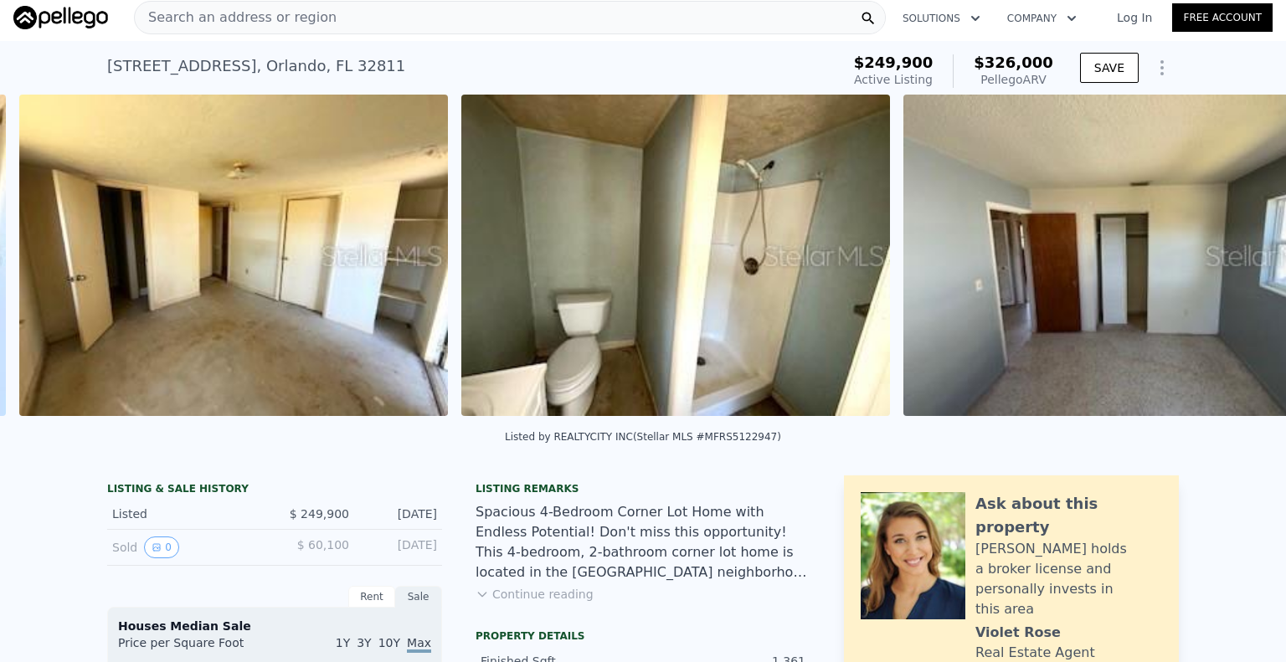
scroll to position [0, 2475]
